Goal: Transaction & Acquisition: Subscribe to service/newsletter

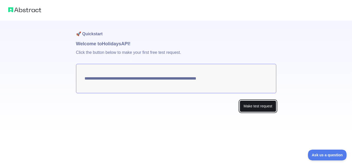
click at [252, 109] on button "Make test request" at bounding box center [258, 106] width 36 height 12
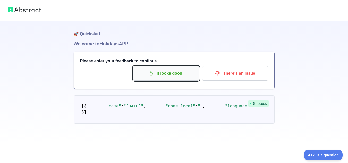
click at [180, 73] on p "It looks good!" at bounding box center [166, 73] width 58 height 9
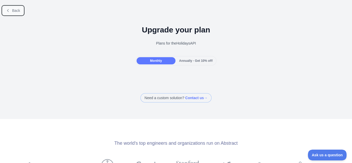
click at [20, 13] on button "Back" at bounding box center [13, 10] width 21 height 9
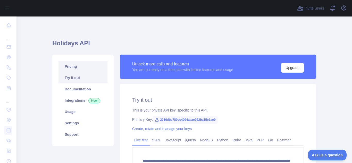
click at [64, 64] on link "Pricing" at bounding box center [82, 66] width 49 height 11
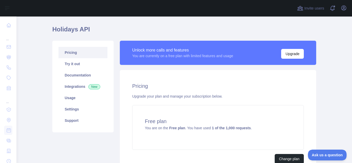
scroll to position [26, 0]
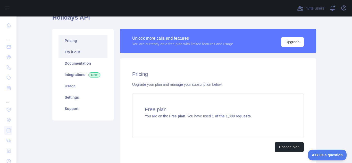
click at [79, 51] on link "Try it out" at bounding box center [82, 51] width 49 height 11
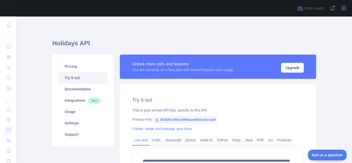
scroll to position [26, 0]
